Goal: Task Accomplishment & Management: Manage account settings

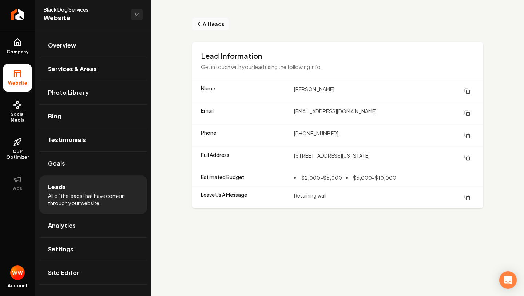
click at [216, 20] on span "All leads" at bounding box center [213, 24] width 21 height 8
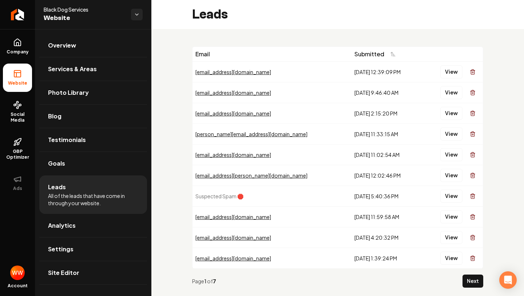
click at [440, 71] on div "View" at bounding box center [452, 72] width 56 height 15
click at [451, 71] on button "View" at bounding box center [451, 71] width 22 height 13
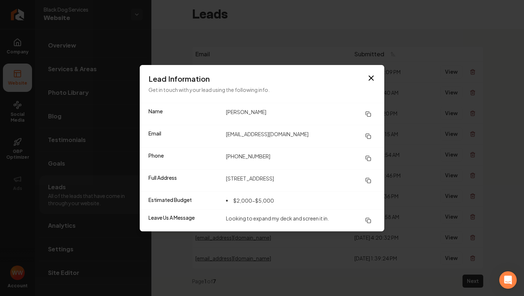
click at [366, 112] on icon at bounding box center [367, 113] width 3 height 3
click at [369, 159] on icon at bounding box center [368, 159] width 6 height 6
click at [369, 132] on button at bounding box center [368, 136] width 15 height 13
click at [368, 182] on icon at bounding box center [368, 181] width 6 height 6
click at [372, 75] on icon "button" at bounding box center [371, 78] width 9 height 9
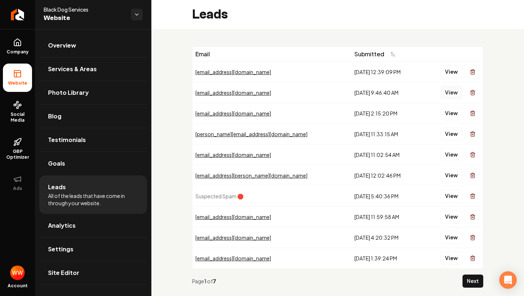
click at [450, 93] on button "View" at bounding box center [451, 92] width 22 height 13
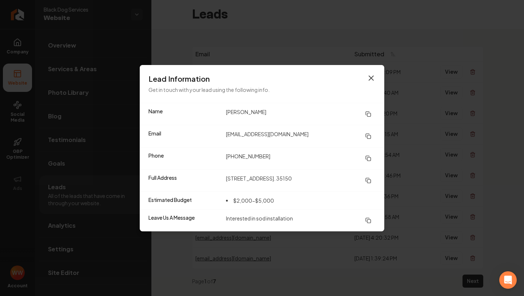
click at [371, 75] on icon "button" at bounding box center [371, 78] width 9 height 9
